Goal: Task Accomplishment & Management: Use online tool/utility

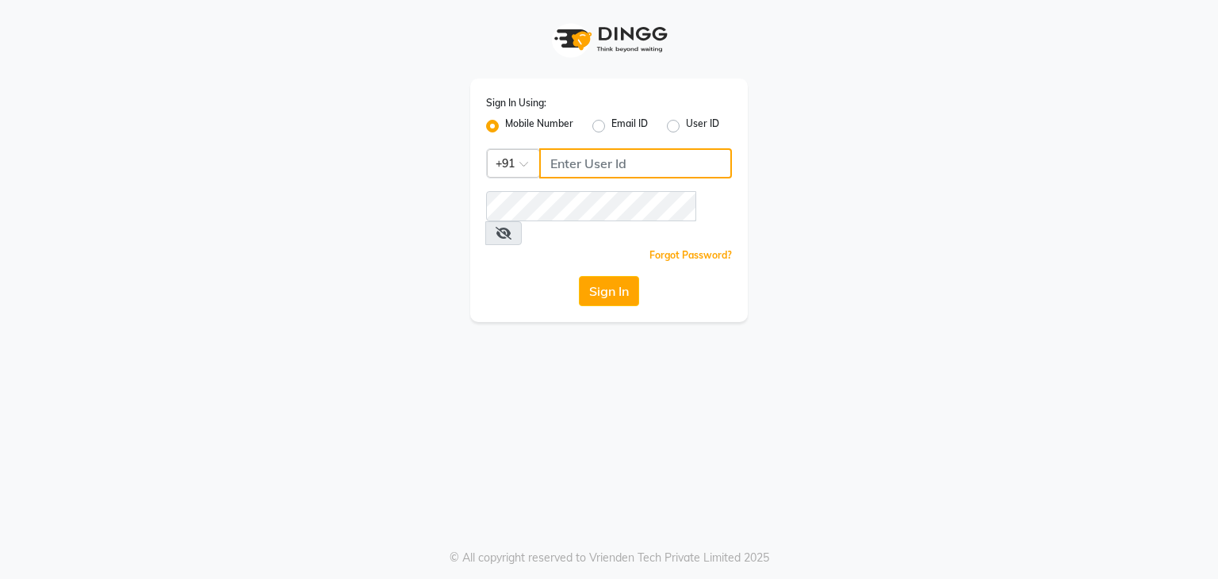
type input "9930388551"
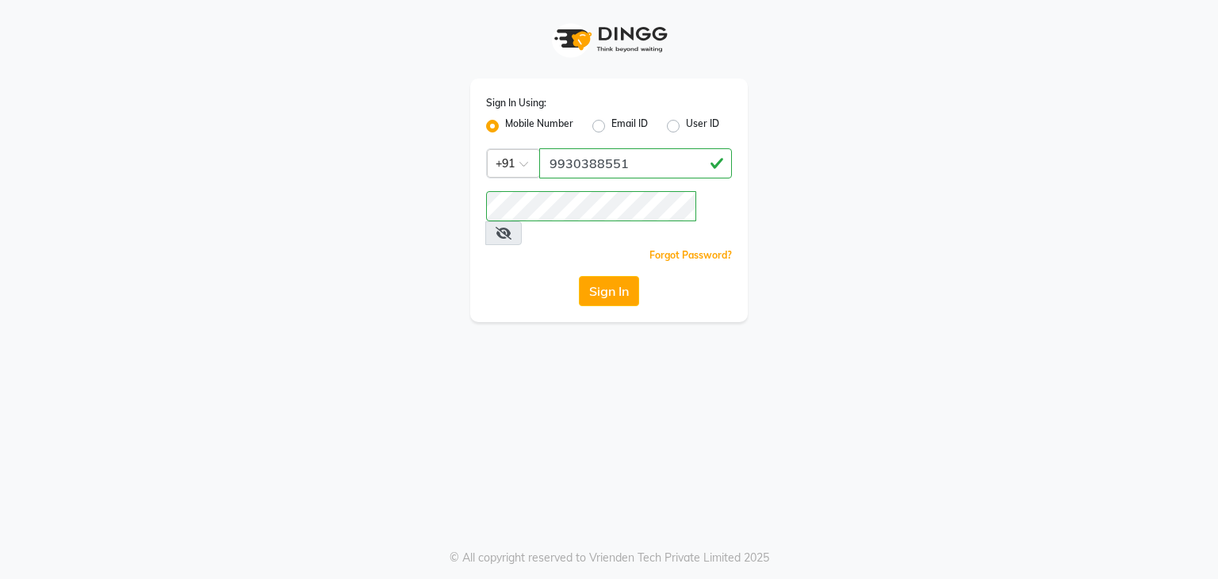
click at [597, 276] on button "Sign In" at bounding box center [609, 291] width 60 height 30
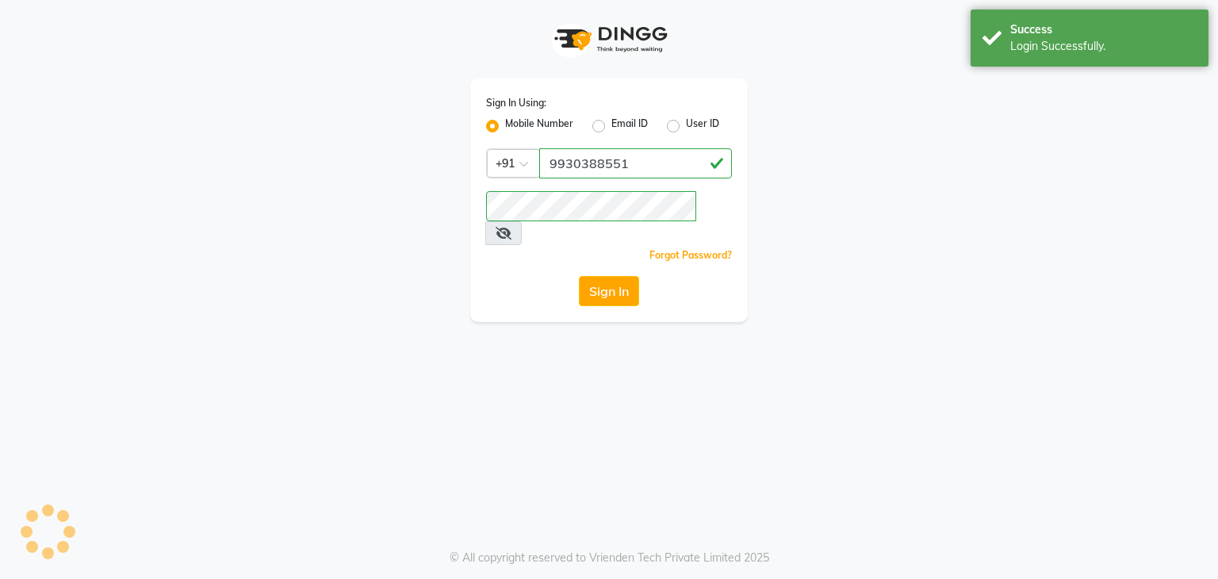
select select "service"
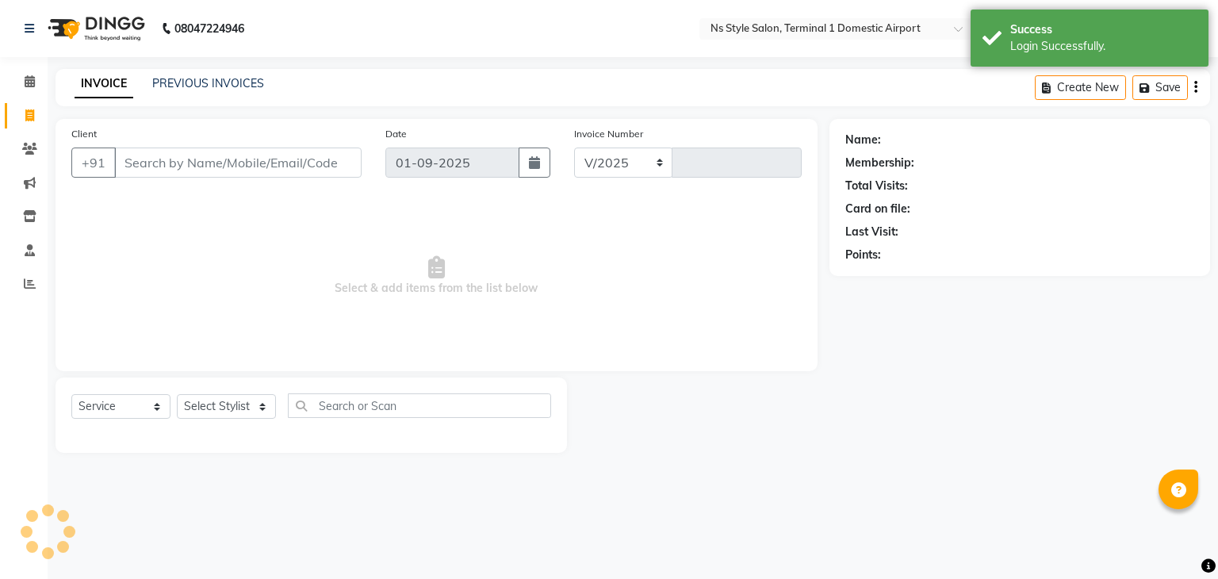
select select "5659"
type input "1386"
